Goal: Navigation & Orientation: Find specific page/section

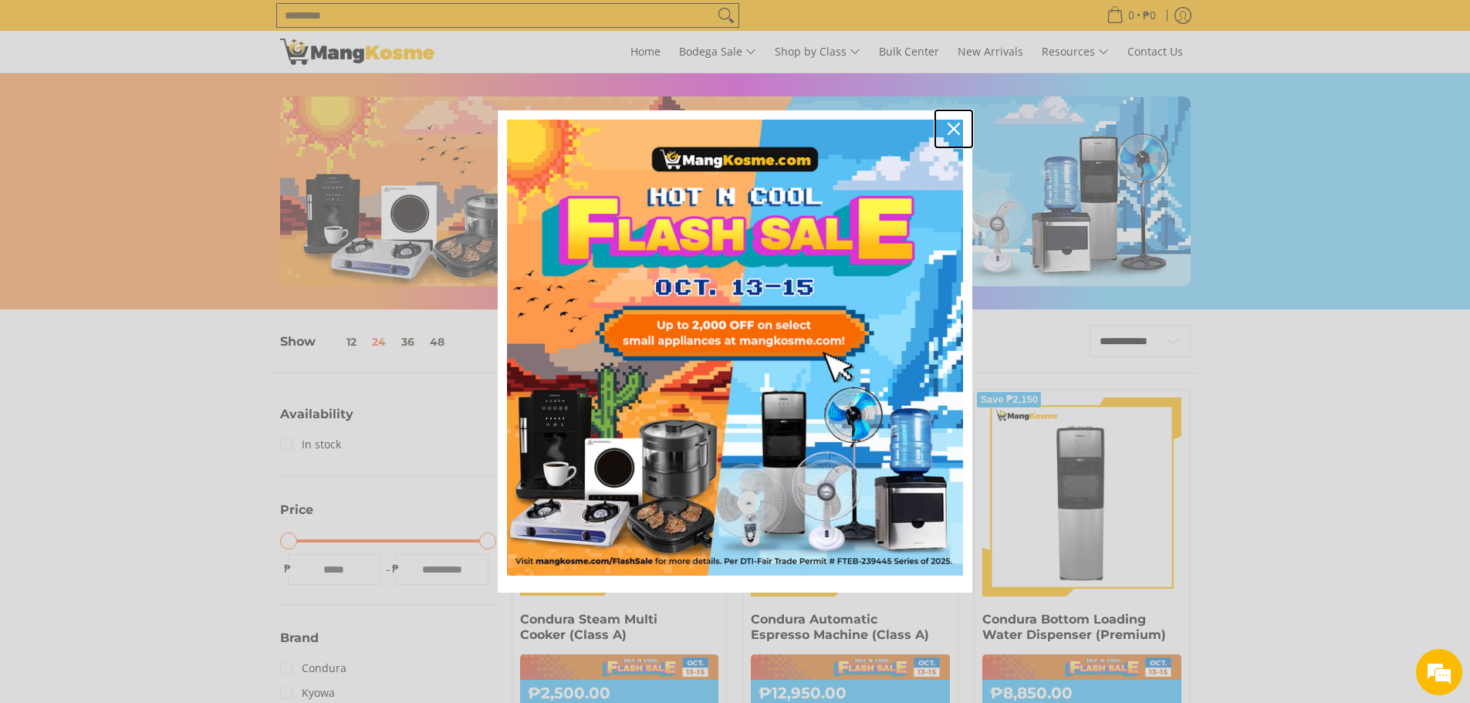
click at [955, 127] on icon "close icon" at bounding box center [953, 129] width 12 height 12
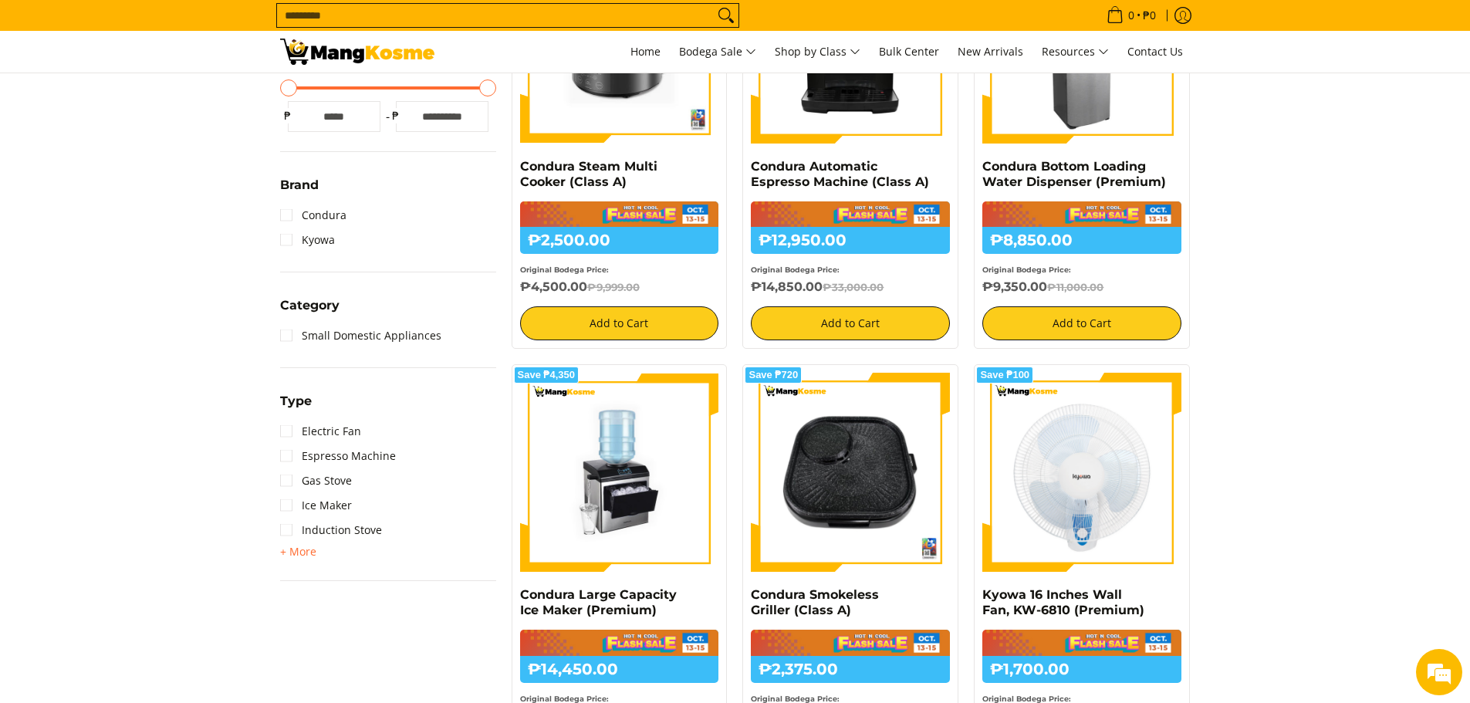
scroll to position [463, 0]
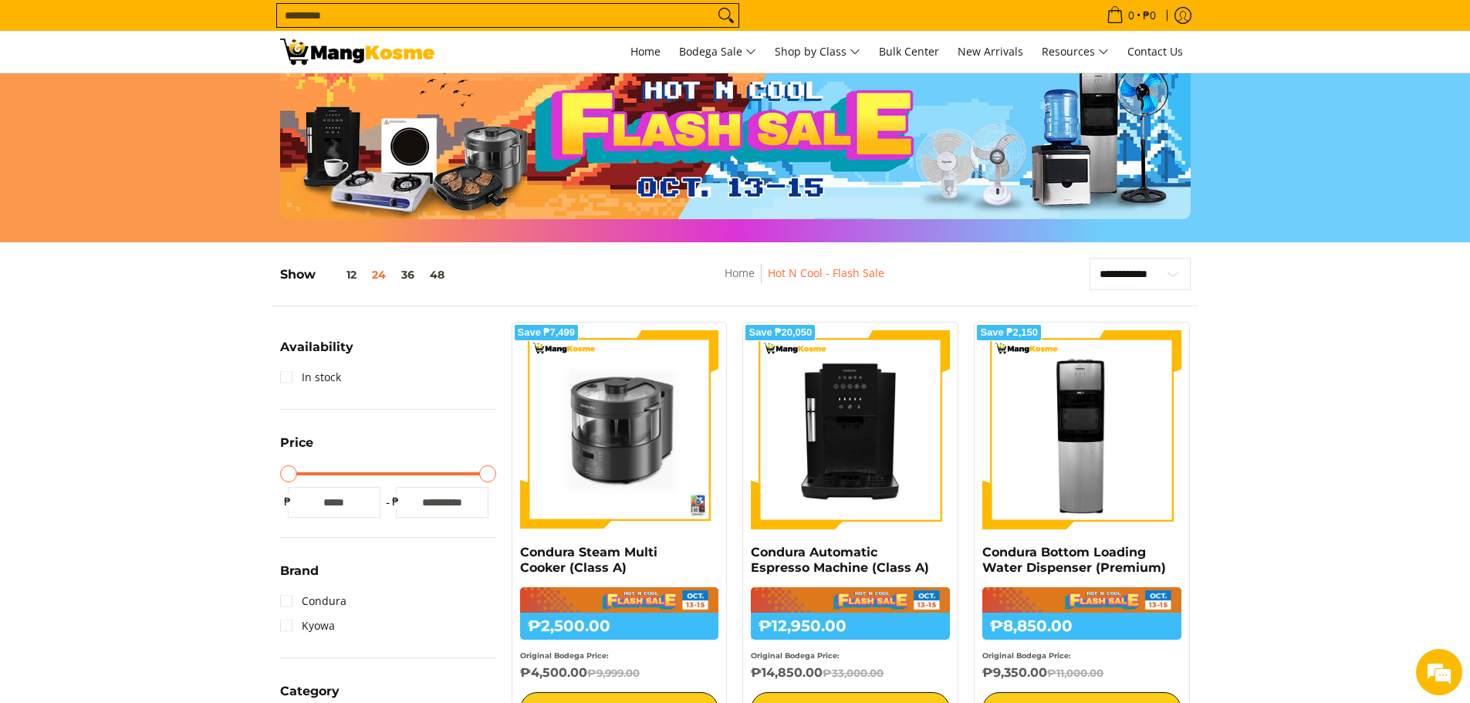
scroll to position [0, 0]
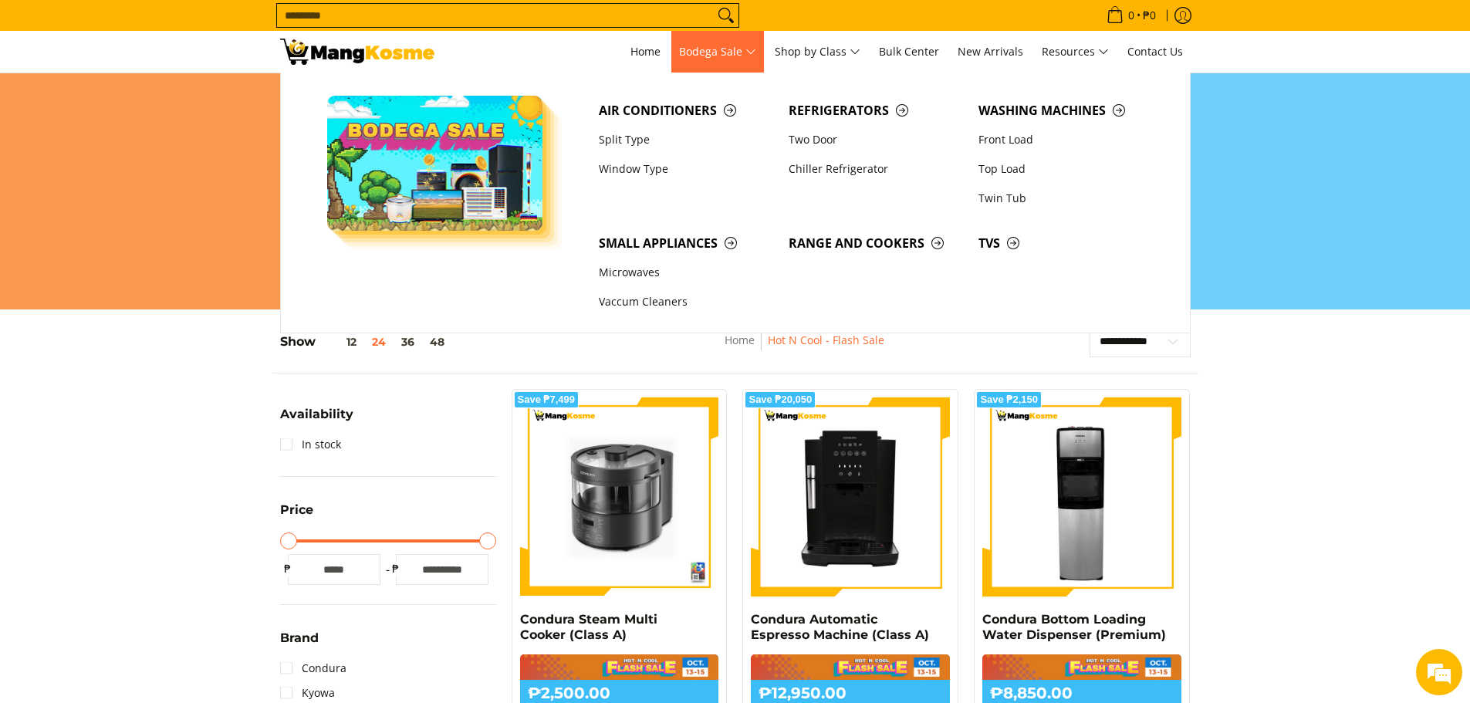
click at [752, 49] on span "Bodega Sale" at bounding box center [717, 51] width 77 height 19
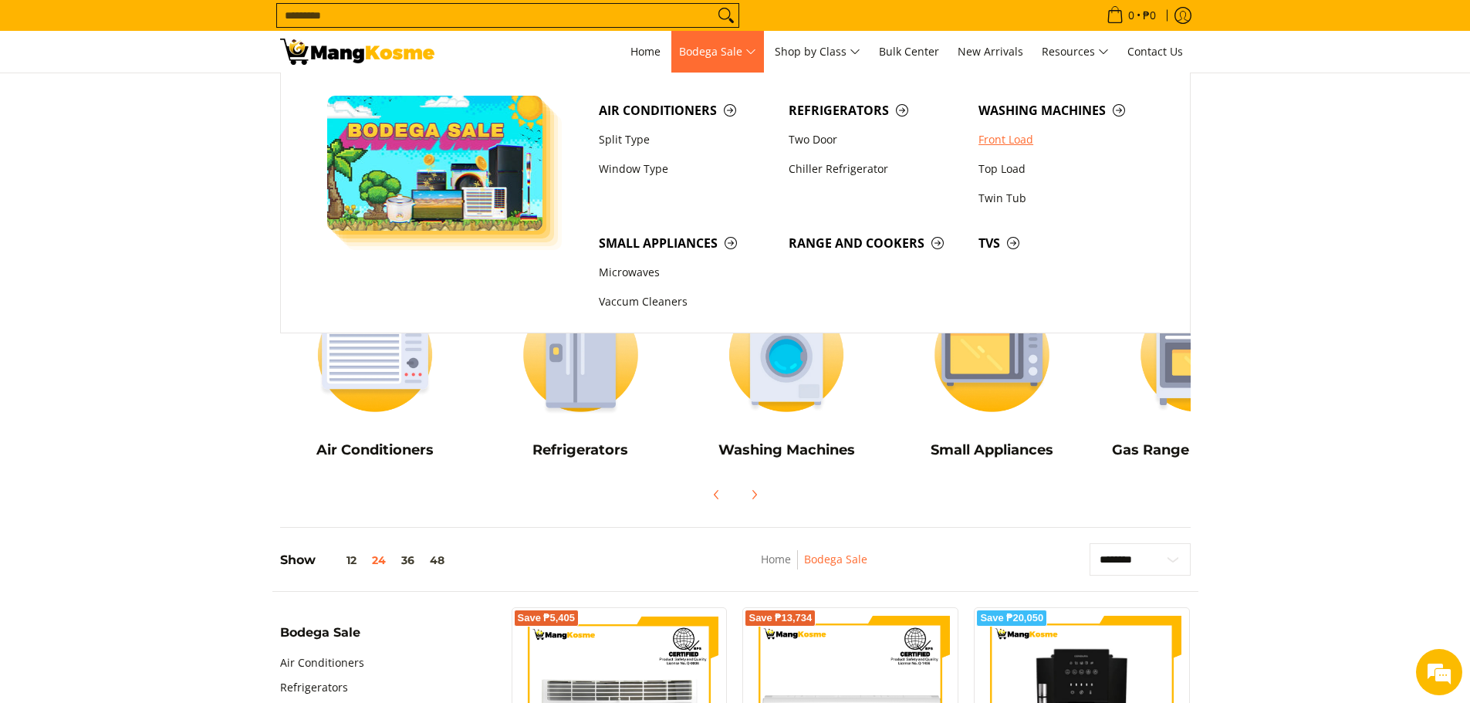
click at [1012, 132] on link "Front Load" at bounding box center [1065, 139] width 190 height 29
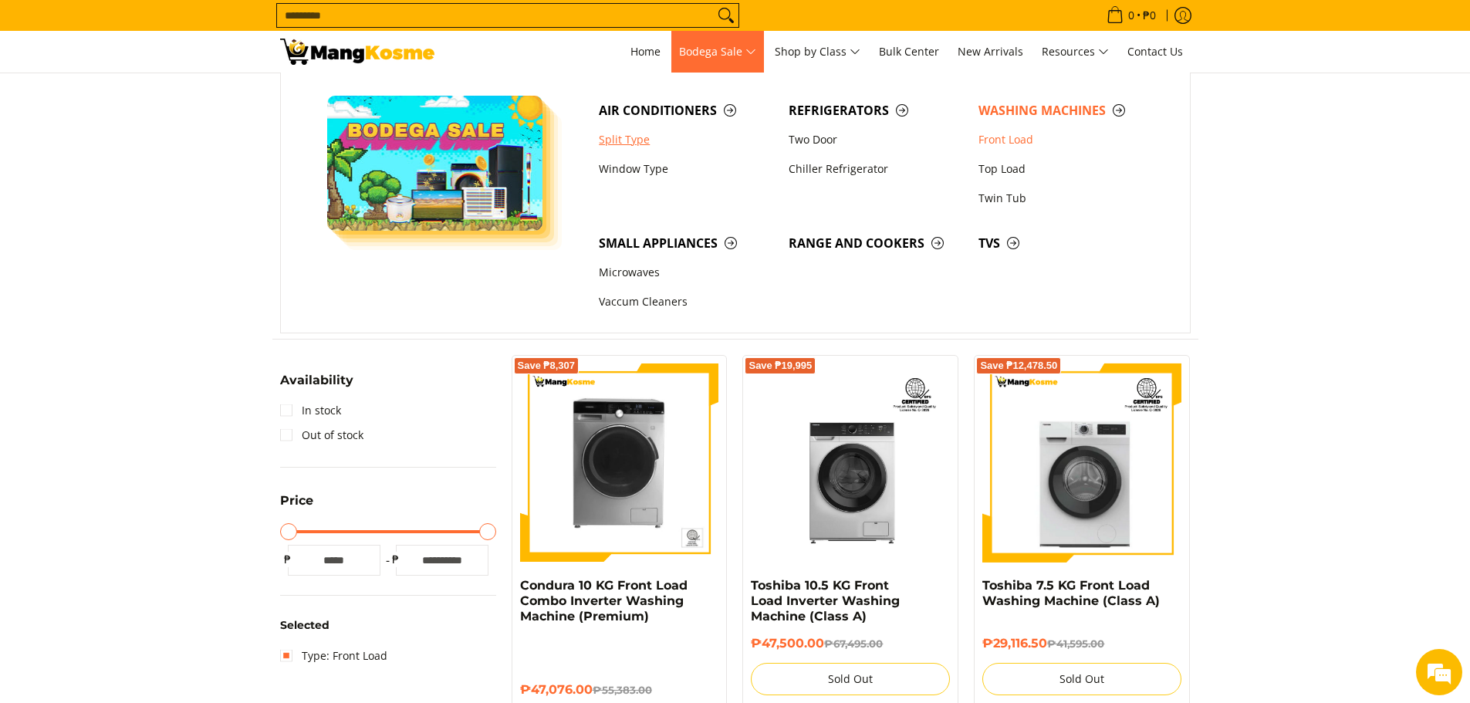
click at [669, 137] on link "Split Type" at bounding box center [686, 139] width 190 height 29
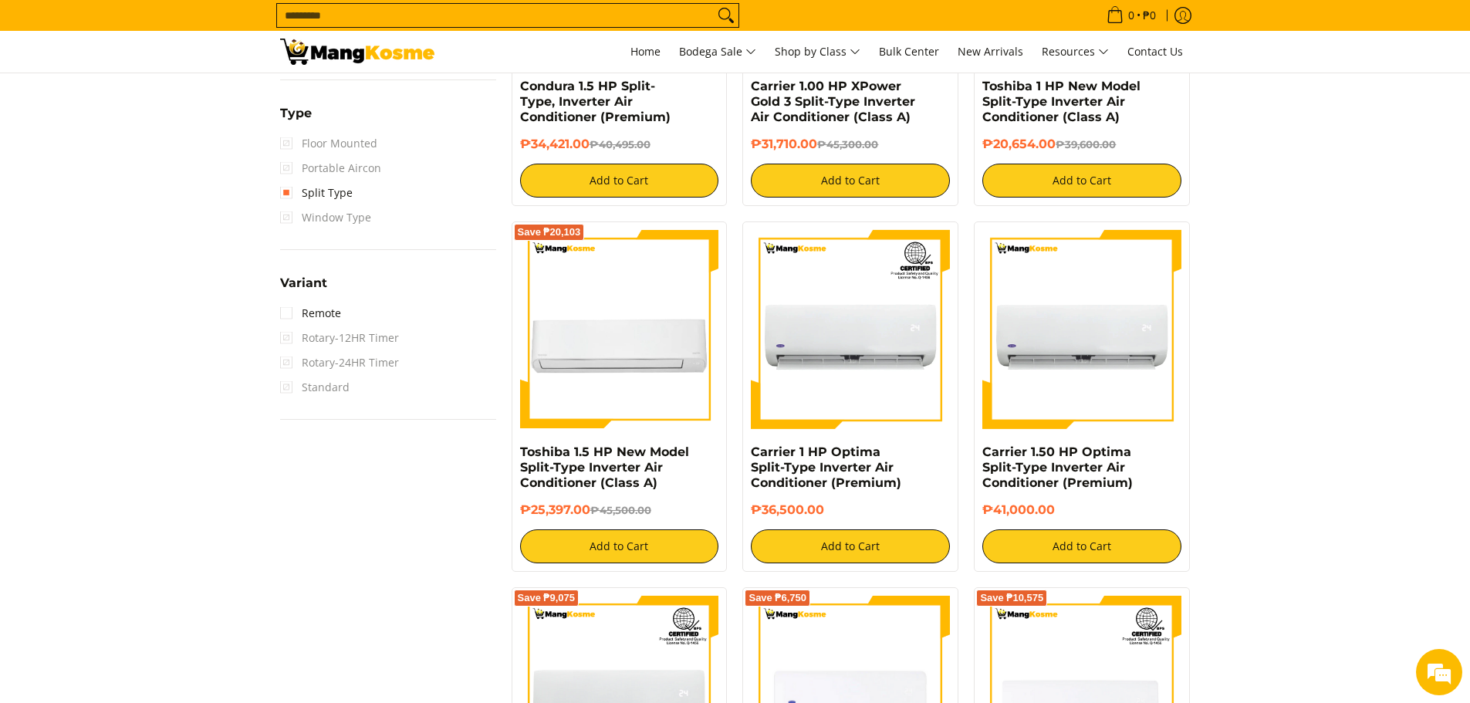
scroll to position [1080, 0]
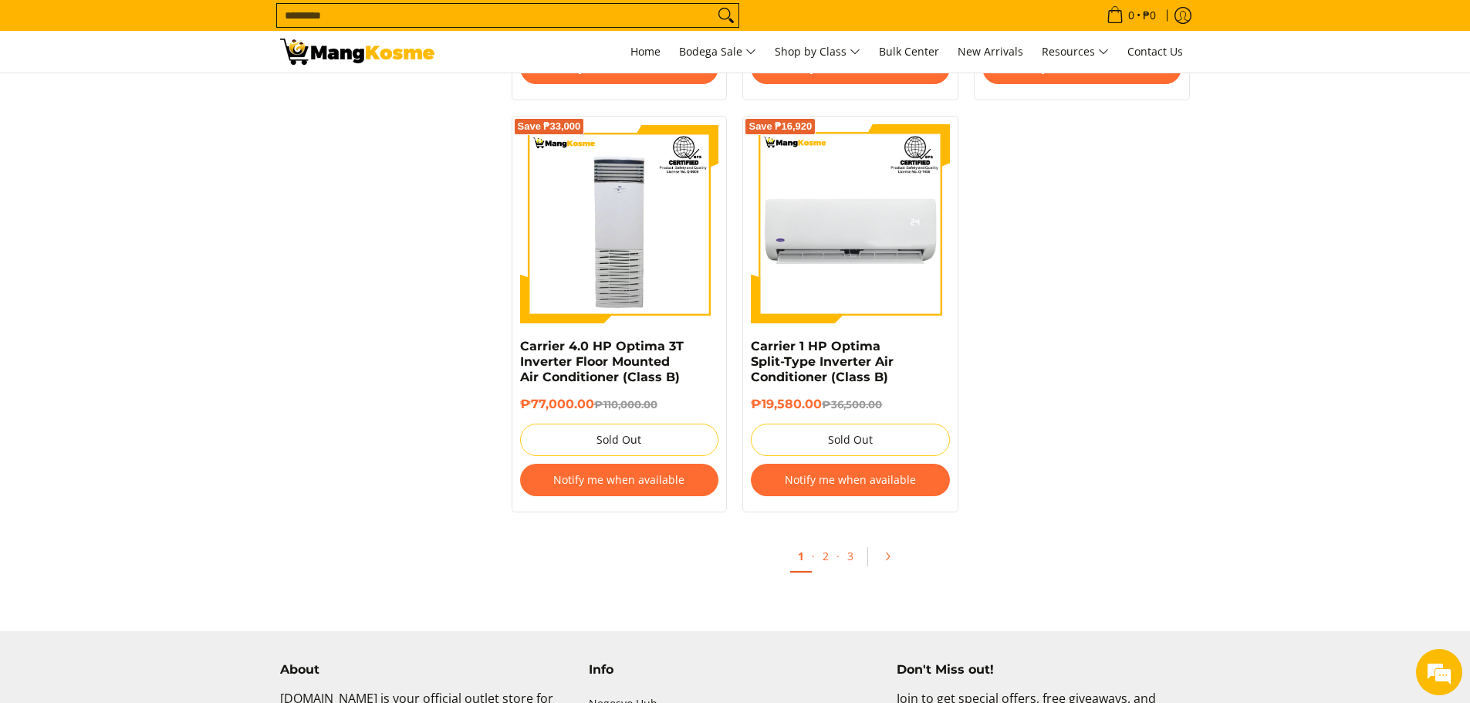
scroll to position [2854, 0]
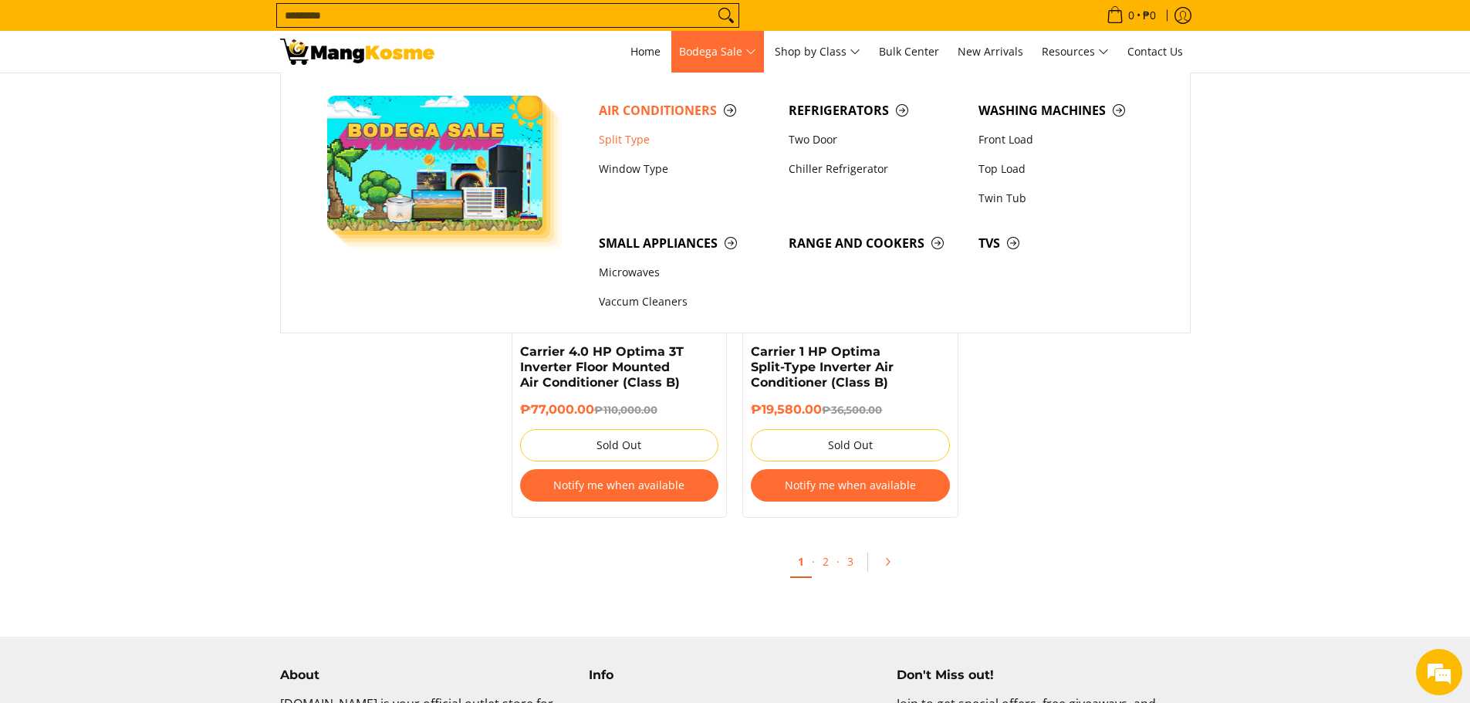
click at [731, 56] on span "Bodega Sale" at bounding box center [717, 51] width 77 height 19
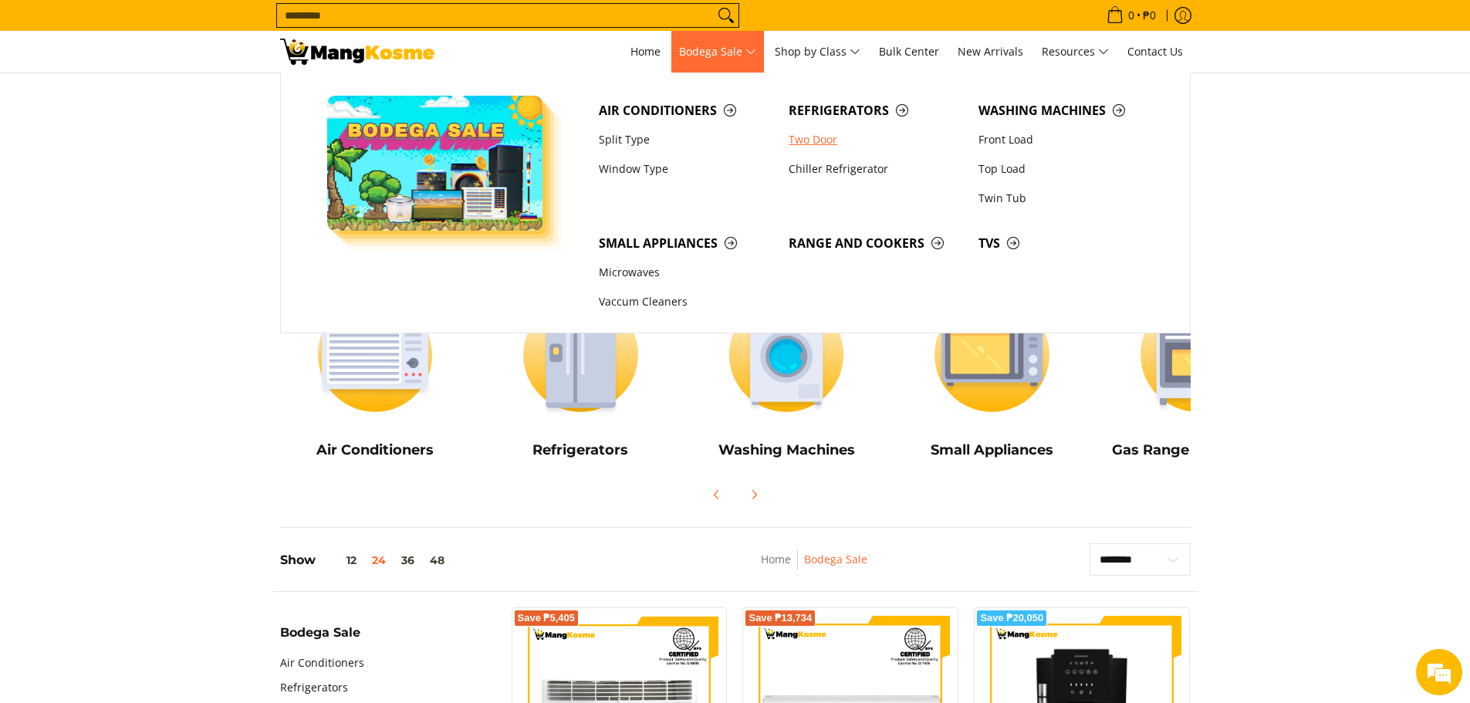
click at [839, 141] on link "Two Door" at bounding box center [876, 139] width 190 height 29
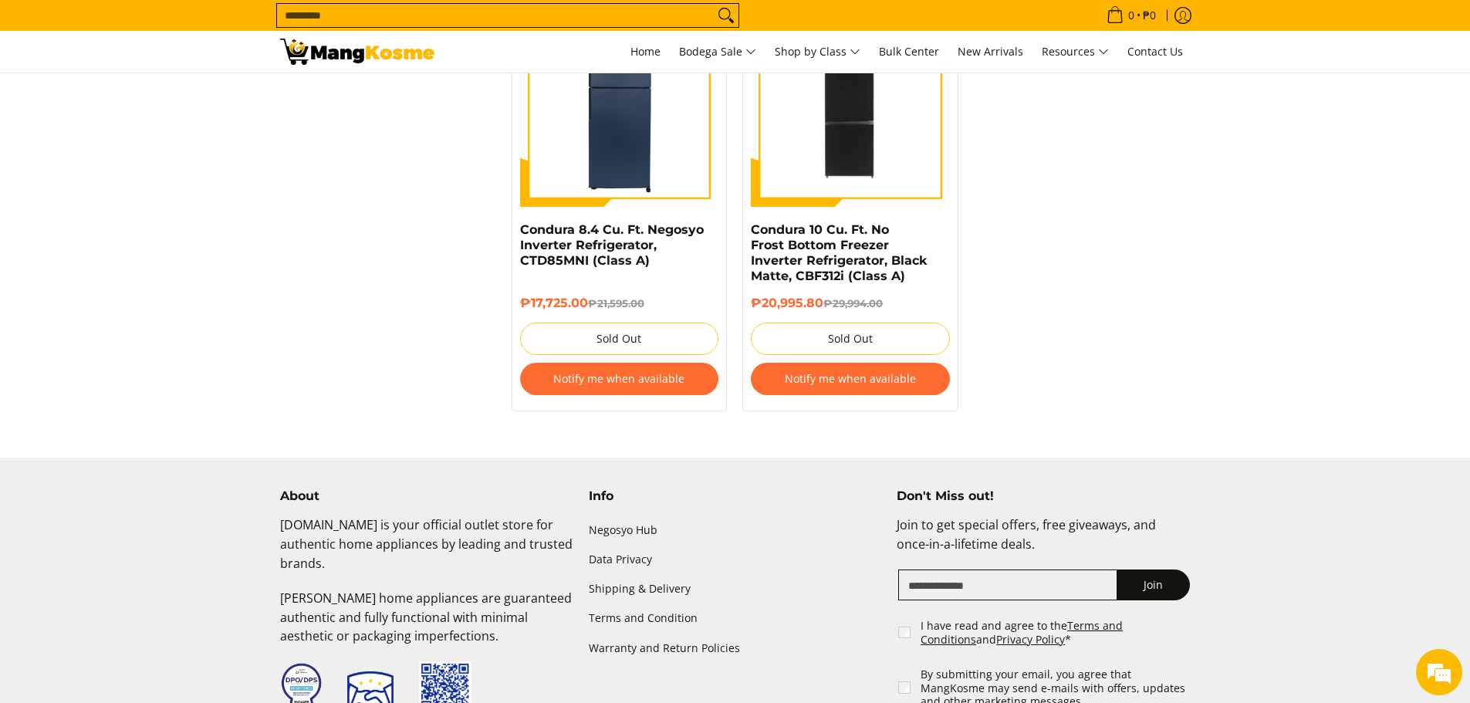
scroll to position [2931, 0]
